Goal: Transaction & Acquisition: Subscribe to service/newsletter

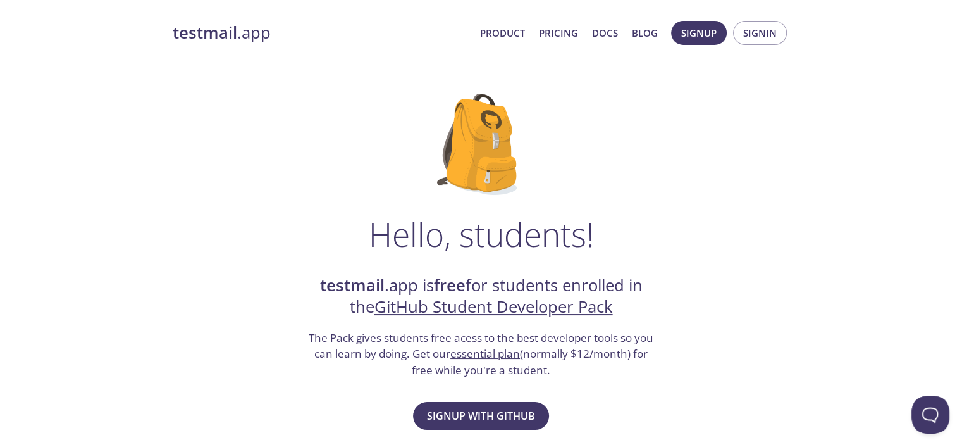
click at [473, 434] on div "Signup with GitHub Questions? We're happy to help ." at bounding box center [481, 427] width 160 height 58
click at [481, 412] on span "Signup with GitHub" at bounding box center [481, 416] width 108 height 18
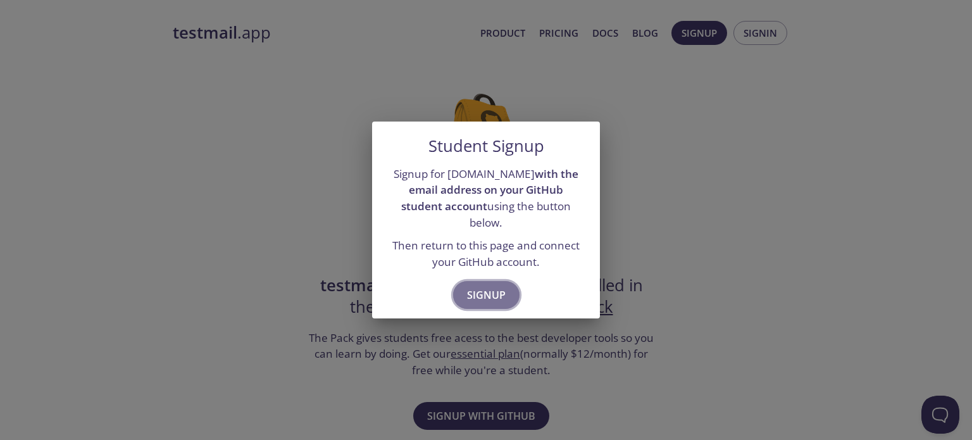
click at [502, 286] on span "Signup" at bounding box center [486, 295] width 39 height 18
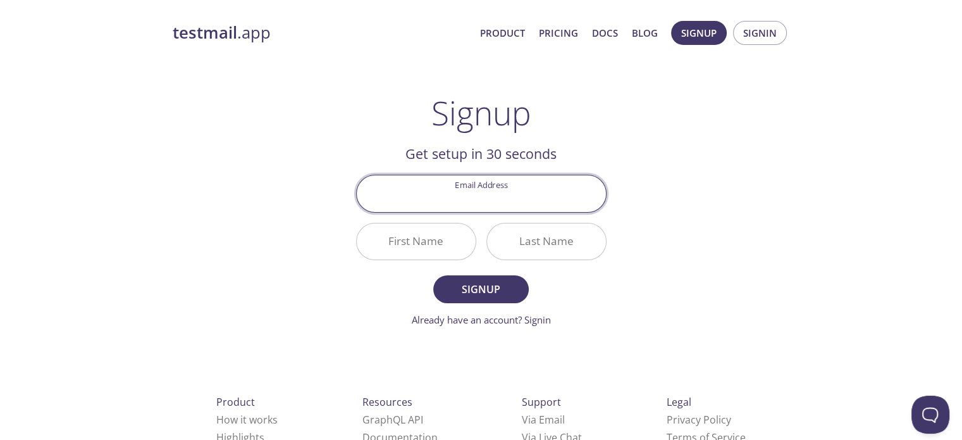
click at [491, 189] on input "Email Address" at bounding box center [481, 193] width 249 height 36
type input "[EMAIL_ADDRESS][DOMAIN_NAME]"
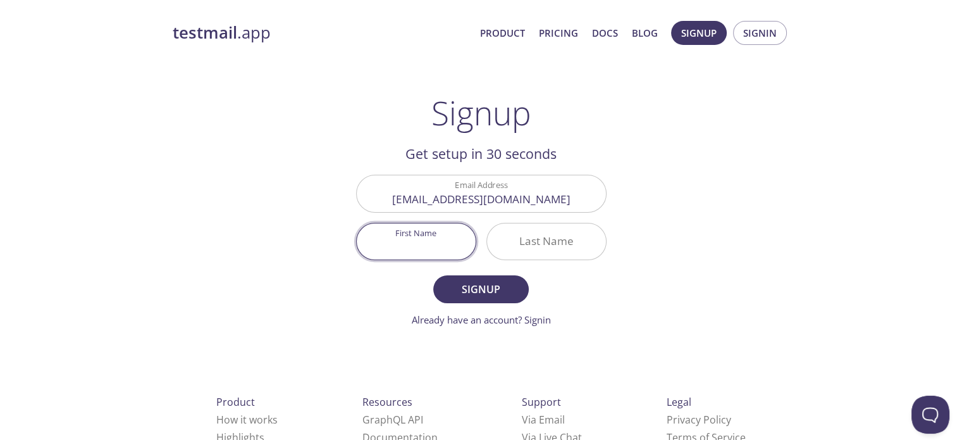
click at [443, 243] on input "First Name" at bounding box center [416, 241] width 119 height 36
type input "[PERSON_NAME]"
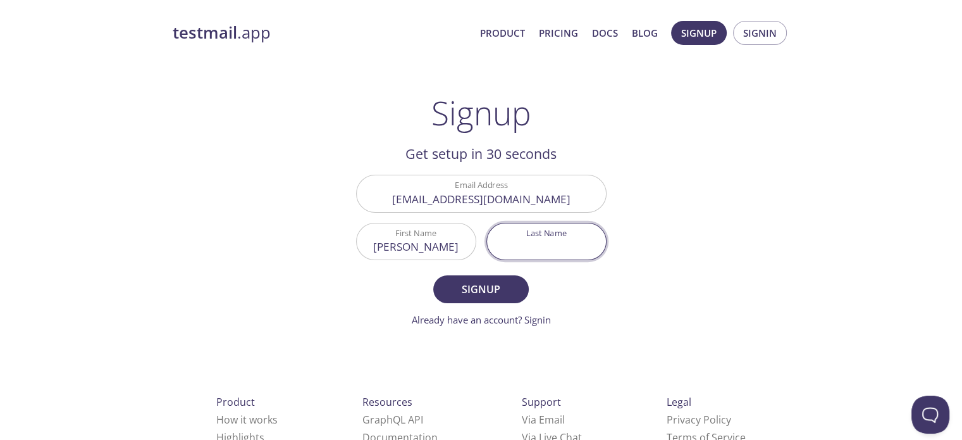
click at [546, 251] on input "Last Name" at bounding box center [546, 241] width 119 height 36
type input "[PERSON_NAME]"
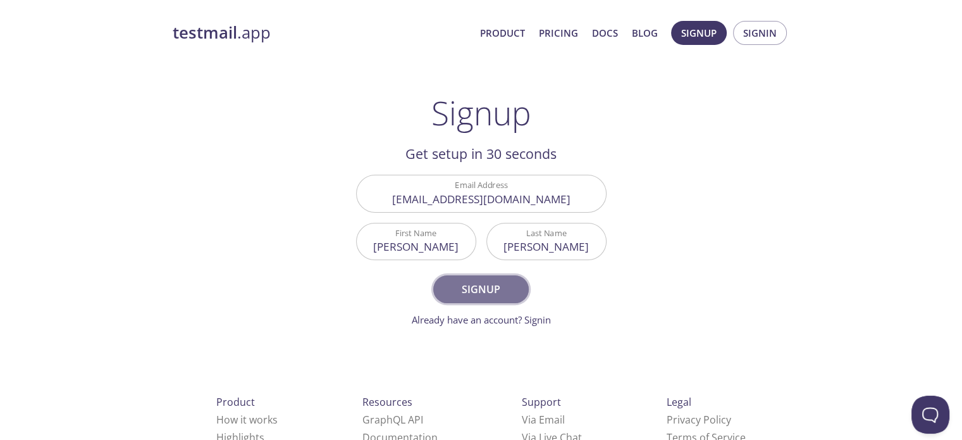
click at [514, 278] on button "Signup" at bounding box center [480, 289] width 95 height 28
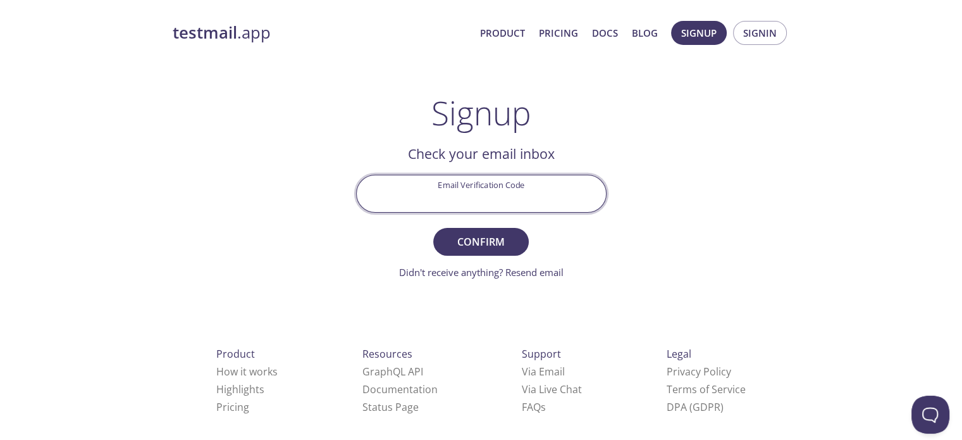
click at [488, 191] on input "Email Verification Code" at bounding box center [481, 193] width 249 height 36
type input "QNA58CR"
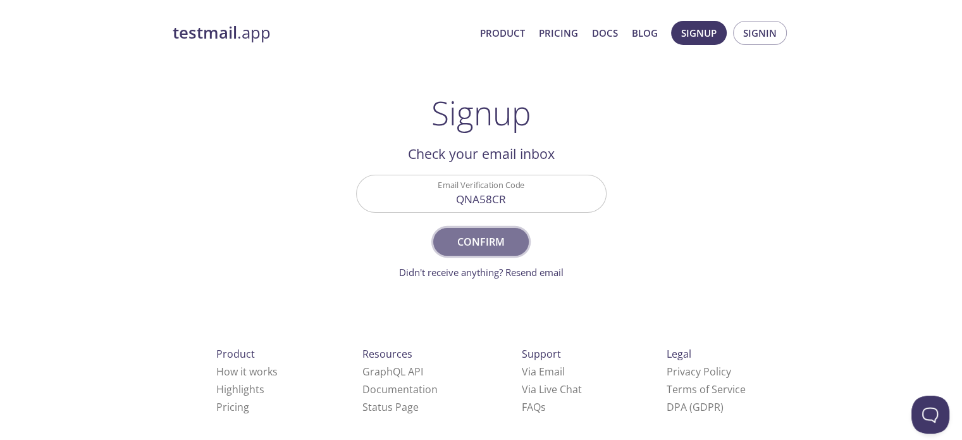
click at [488, 233] on span "Confirm" at bounding box center [480, 242] width 67 height 18
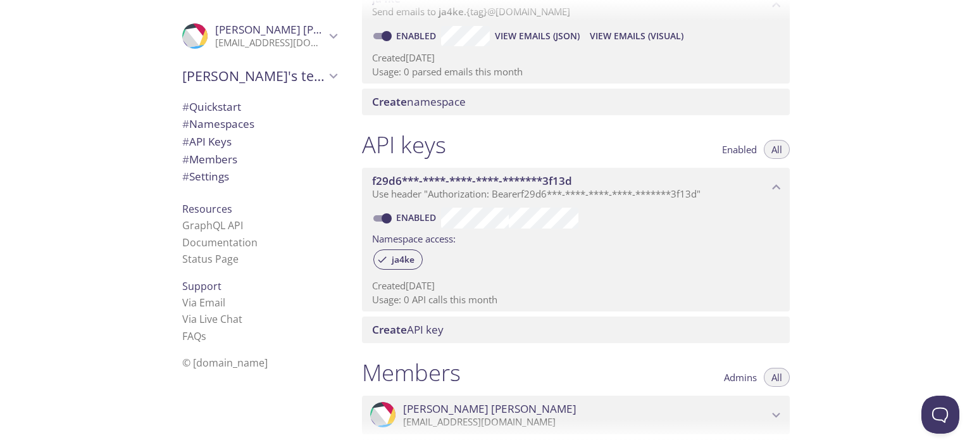
scroll to position [213, 0]
click at [228, 143] on span "# API Keys" at bounding box center [259, 141] width 154 height 16
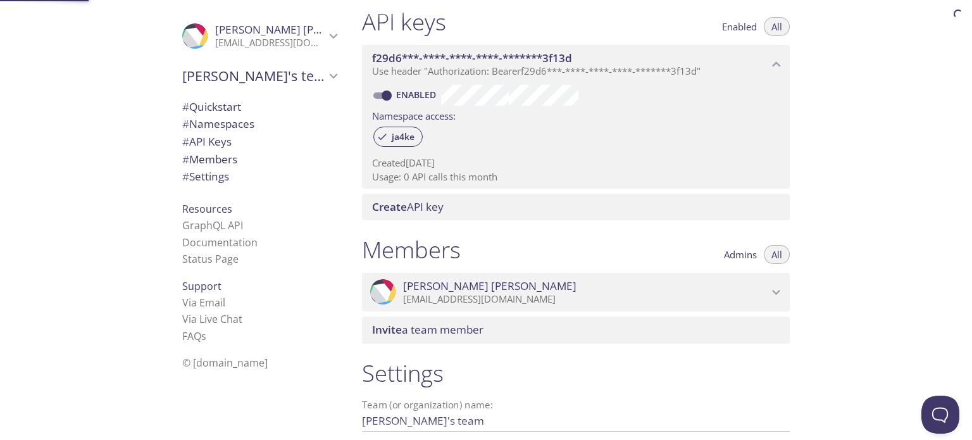
scroll to position [342, 0]
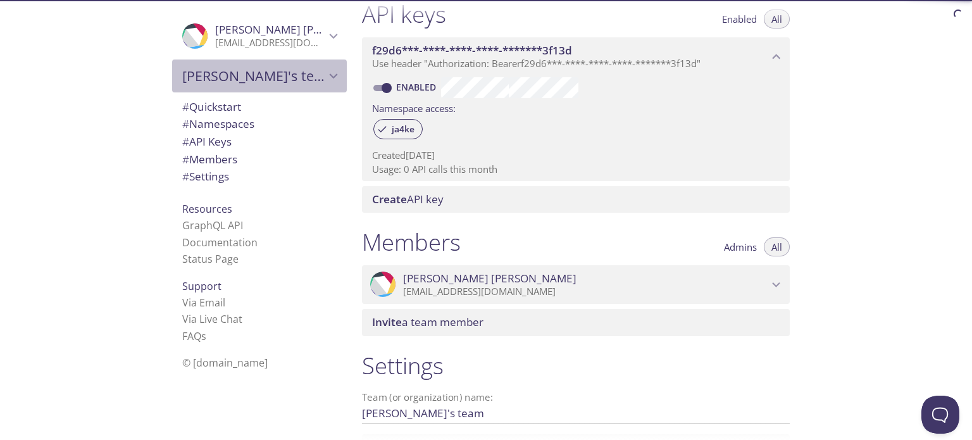
click at [229, 91] on div "Adarsh's team" at bounding box center [259, 75] width 175 height 33
